Goal: Navigation & Orientation: Find specific page/section

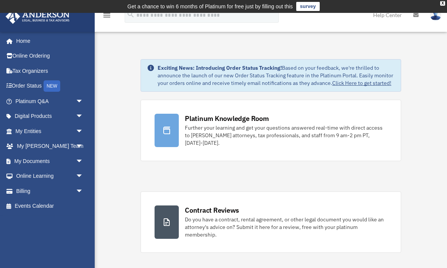
scroll to position [1, 0]
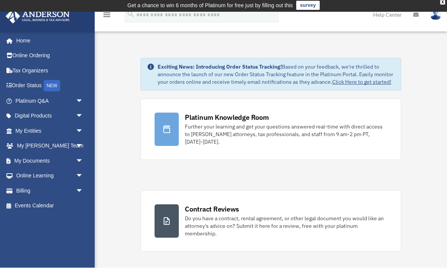
click at [45, 120] on link "Digital Products arrow_drop_down" at bounding box center [49, 116] width 89 height 15
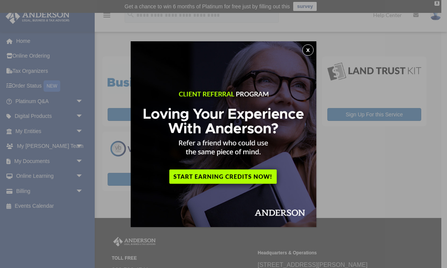
click at [303, 53] on img at bounding box center [224, 134] width 186 height 186
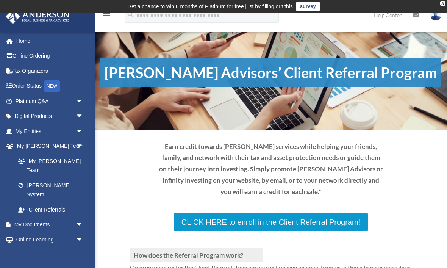
click at [49, 165] on link "My [PERSON_NAME] Team" at bounding box center [53, 166] width 84 height 24
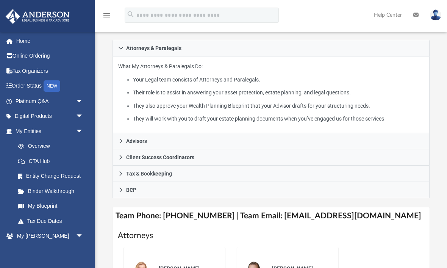
scroll to position [174, 0]
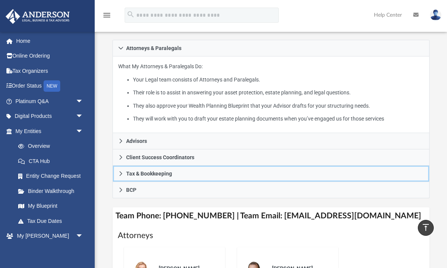
click at [122, 176] on link "Tax & Bookkeeping" at bounding box center [271, 174] width 317 height 16
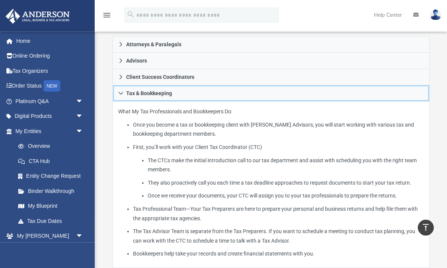
scroll to position [177, 0]
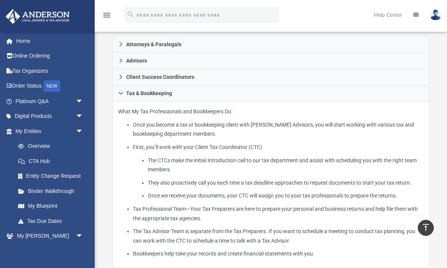
click at [199, 245] on li "The Tax Advisor Team is separate from the Tax Preparers. If you want to schedul…" at bounding box center [278, 236] width 291 height 19
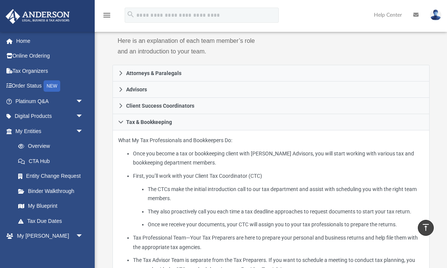
scroll to position [148, 0]
click at [49, 176] on link "Entity Change Request" at bounding box center [53, 176] width 84 height 15
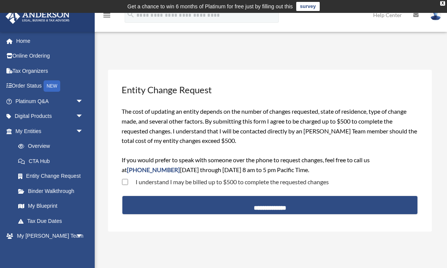
click at [35, 158] on link "CTA Hub" at bounding box center [53, 161] width 84 height 15
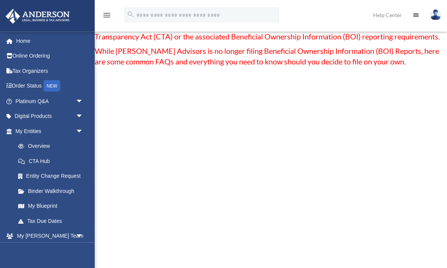
scroll to position [82, 0]
click at [40, 192] on link "Binder Walkthrough" at bounding box center [53, 191] width 84 height 15
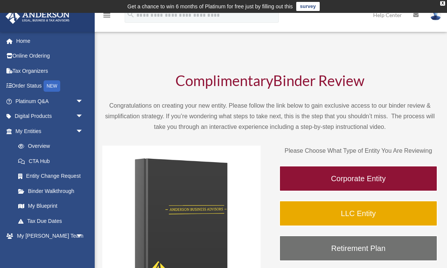
click at [312, 212] on link "LLC Entity" at bounding box center [358, 214] width 158 height 26
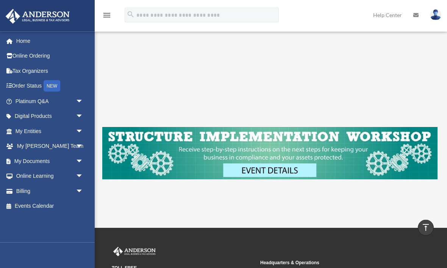
scroll to position [190, 0]
click at [261, 168] on img at bounding box center [270, 153] width 336 height 53
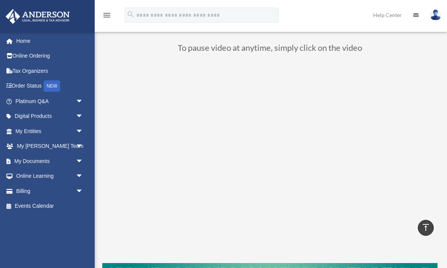
scroll to position [53, 0]
